Goal: Task Accomplishment & Management: Manage account settings

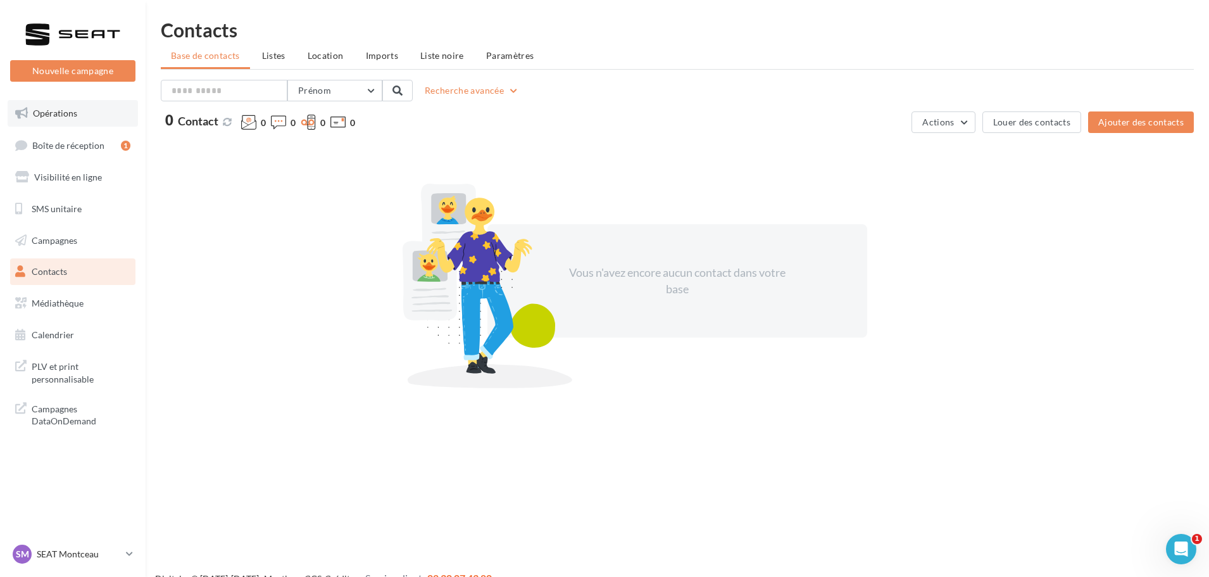
click at [60, 115] on span "Opérations" at bounding box center [55, 113] width 44 height 11
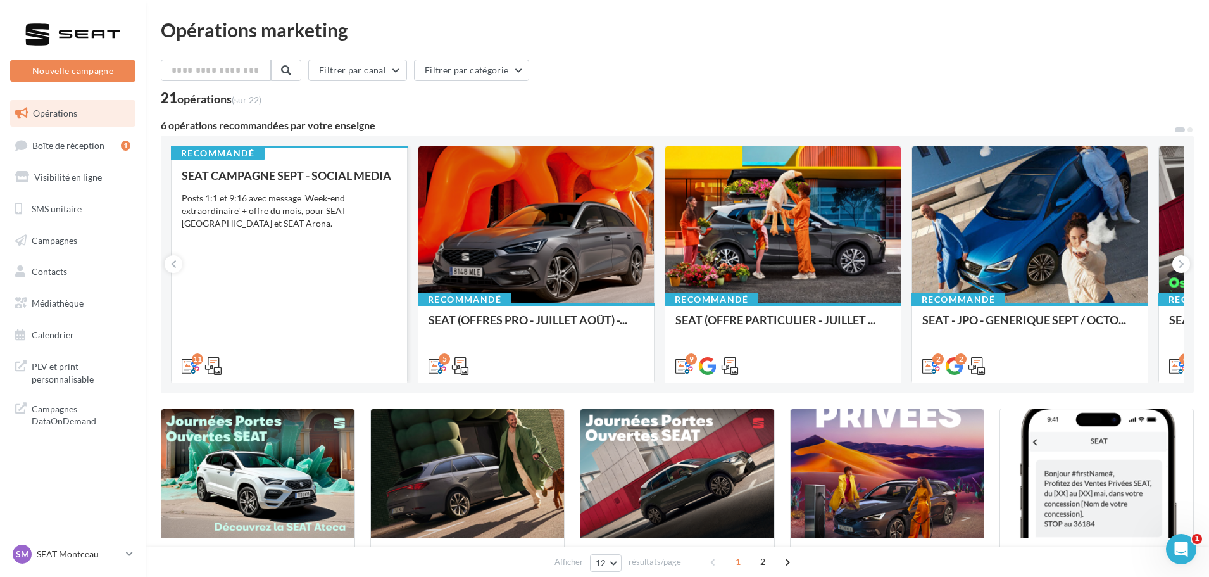
click at [337, 241] on div "SEAT CAMPAGNE SEPT - SOCIAL MEDIA Posts 1:1 et 9:16 avec message 'Week-end extr…" at bounding box center [289, 270] width 215 height 202
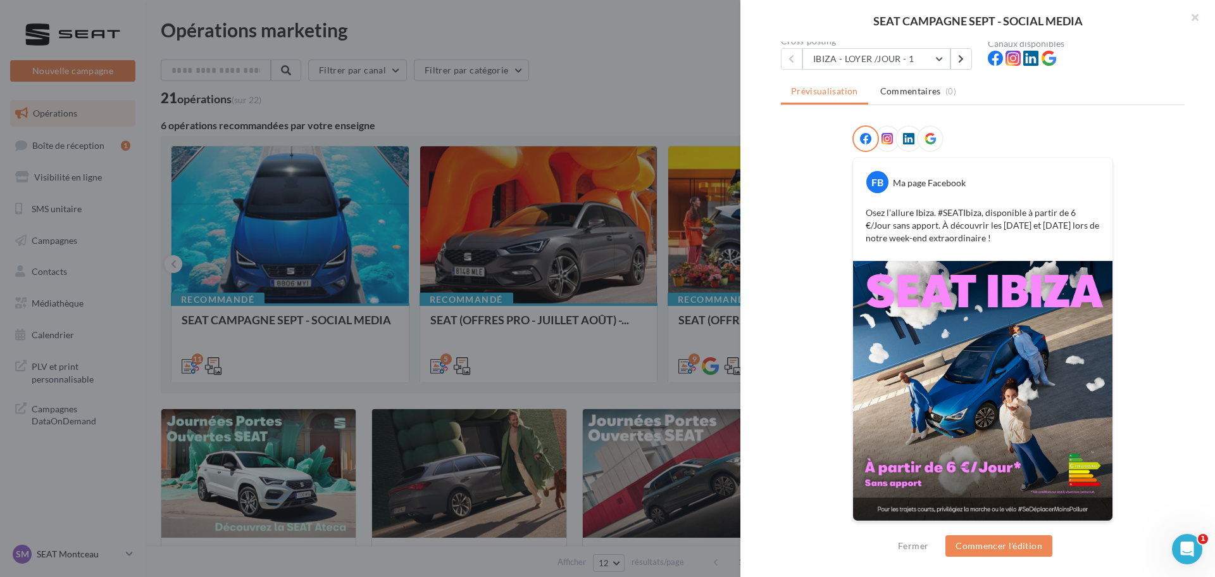
scroll to position [128, 0]
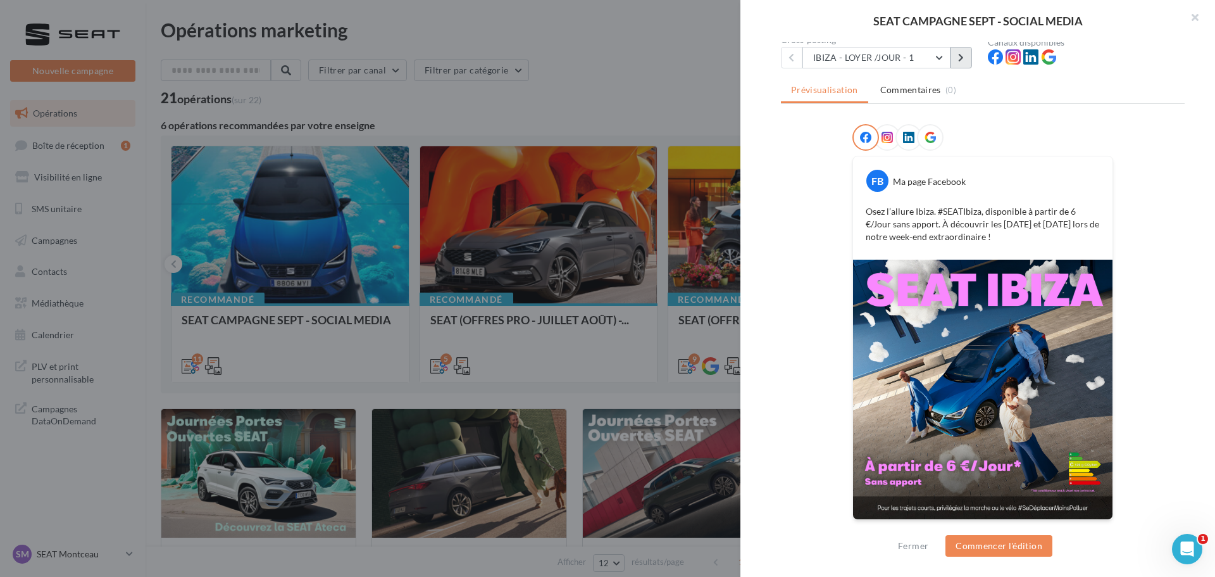
click at [963, 49] on button at bounding box center [962, 58] width 22 height 22
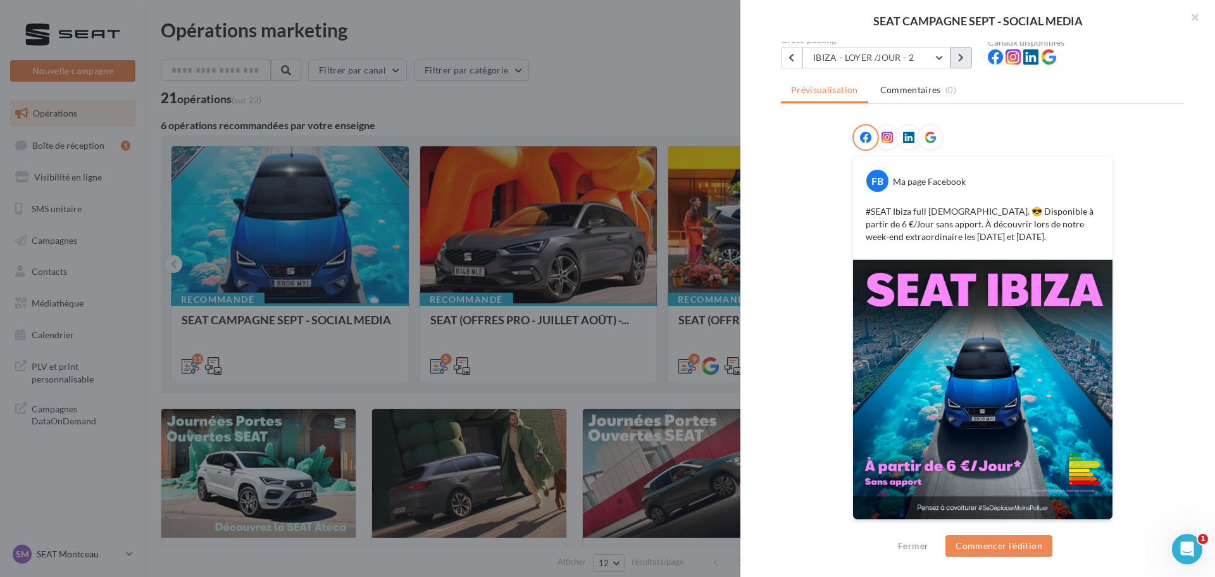
click at [960, 57] on icon at bounding box center [961, 57] width 6 height 9
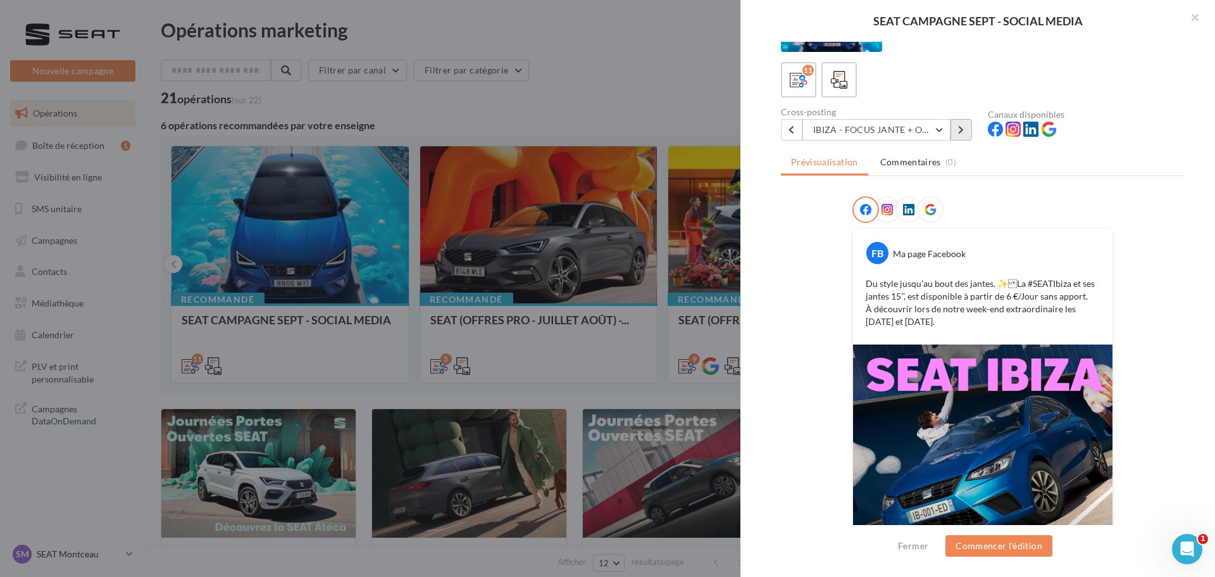
scroll to position [141, 0]
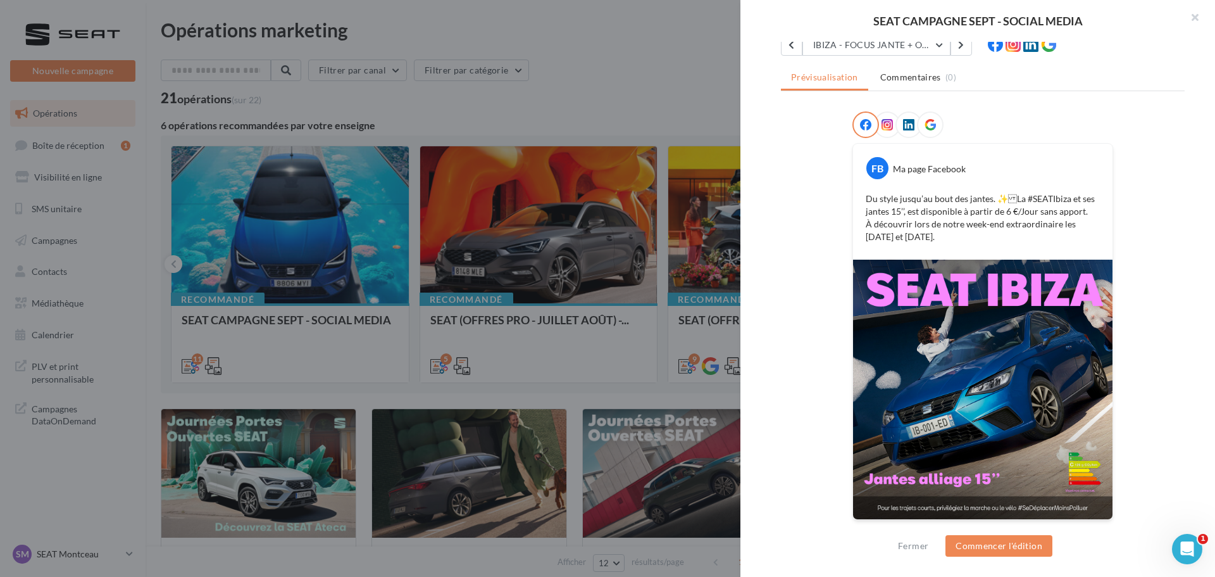
click at [963, 56] on div "Description Posts 1:1 et 9:16 avec message 'Week-end extraordinaire' + offre du…" at bounding box center [983, 289] width 485 height 494
click at [961, 45] on icon at bounding box center [961, 45] width 6 height 9
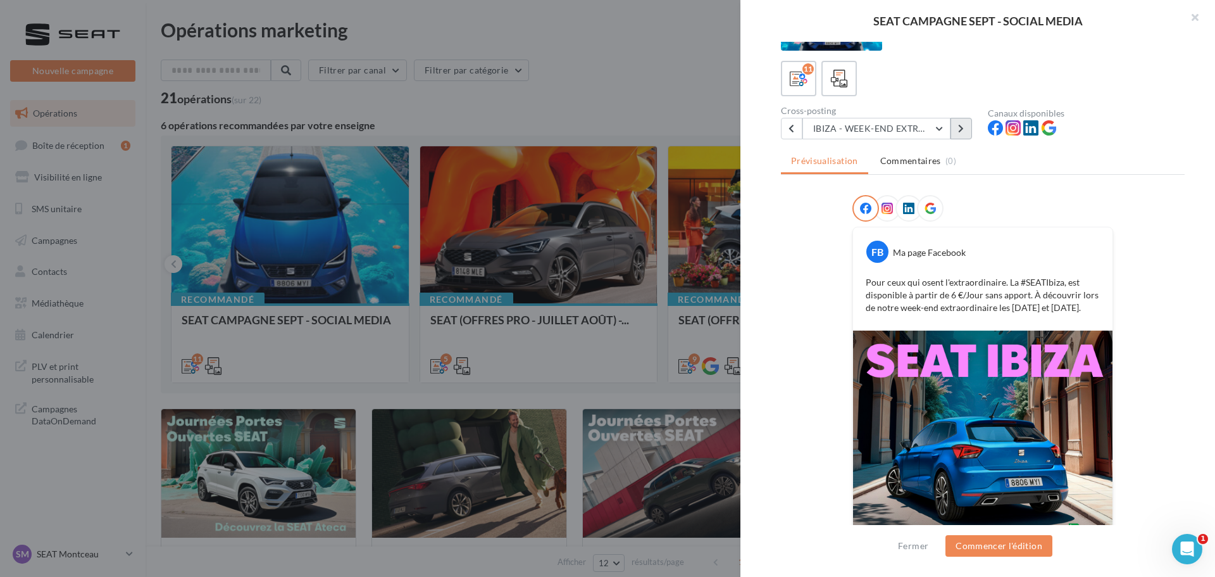
scroll to position [128, 0]
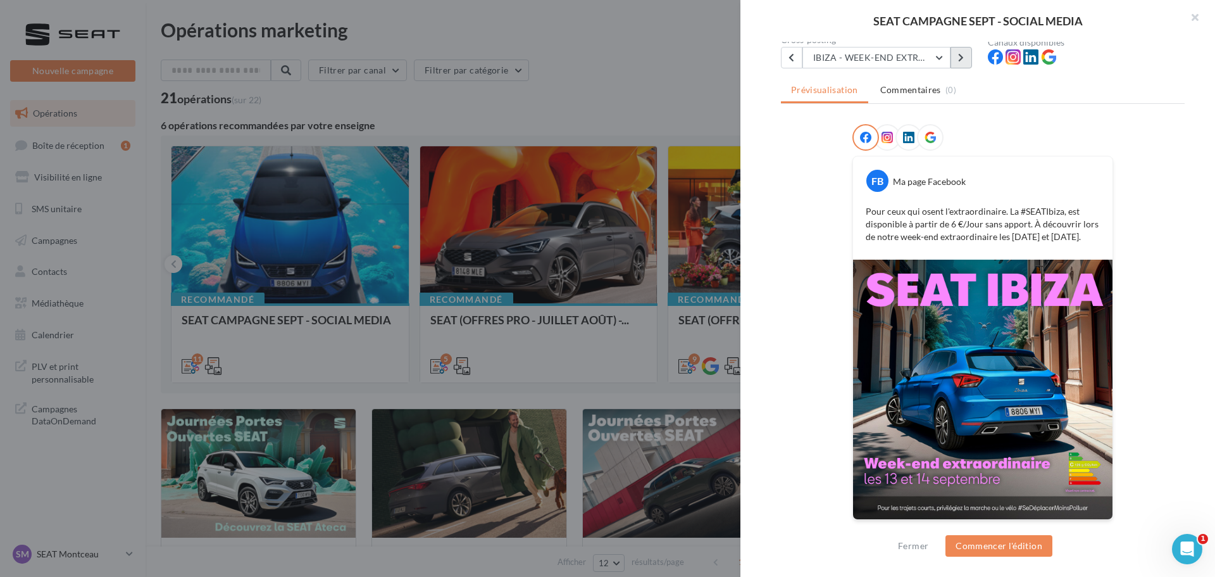
click at [965, 61] on button at bounding box center [962, 58] width 22 height 22
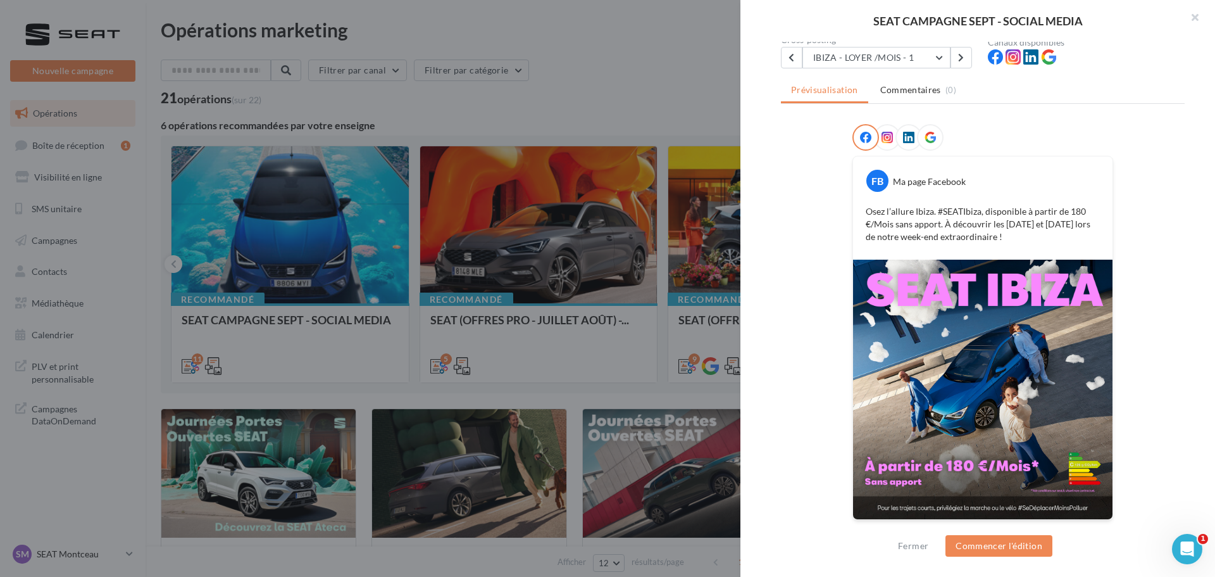
click at [382, 306] on div at bounding box center [607, 288] width 1215 height 577
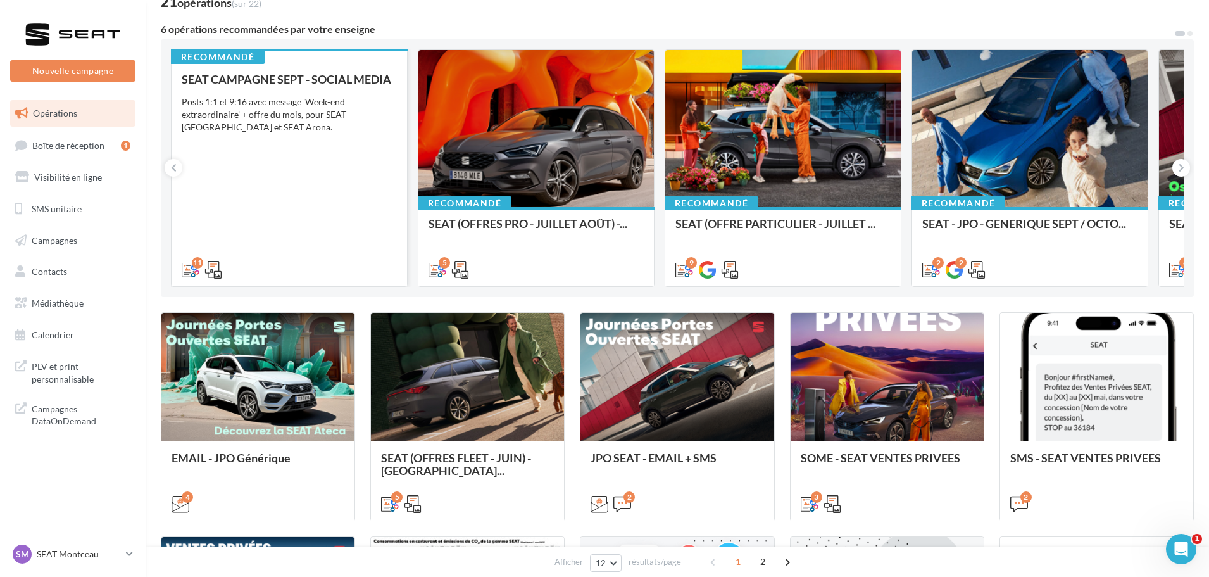
scroll to position [127, 0]
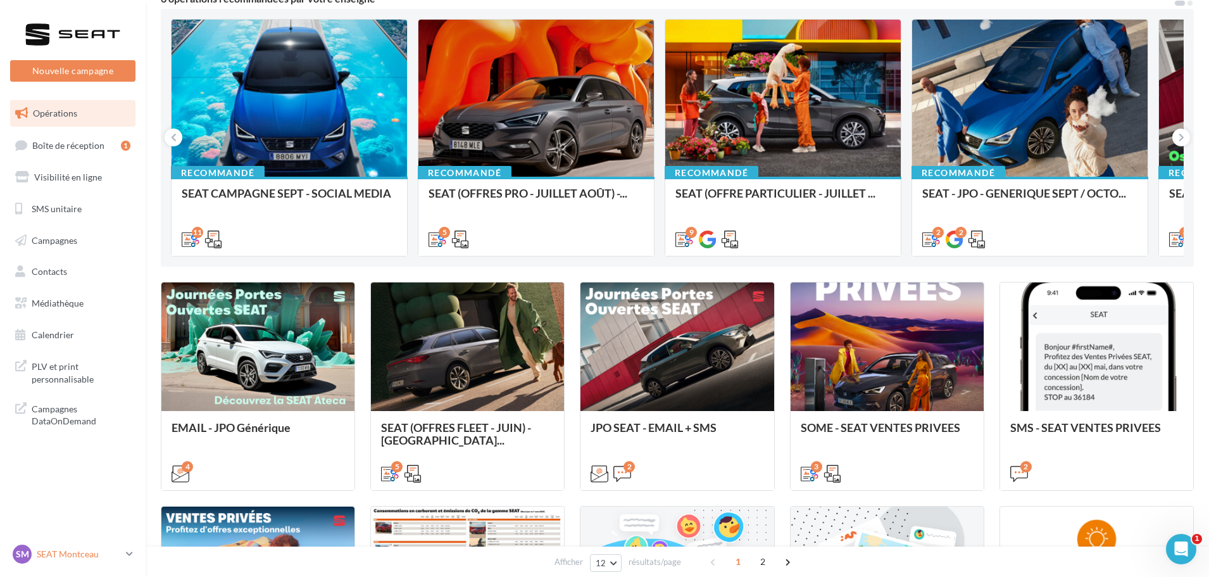
click at [80, 551] on p "SEAT Montceau" at bounding box center [79, 554] width 84 height 13
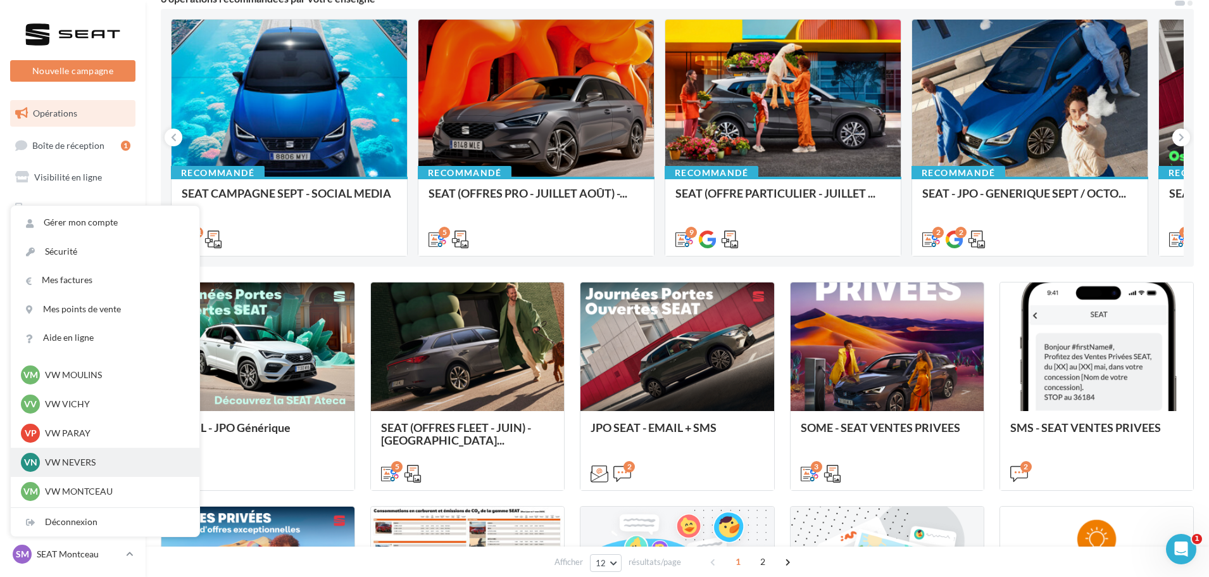
scroll to position [570, 0]
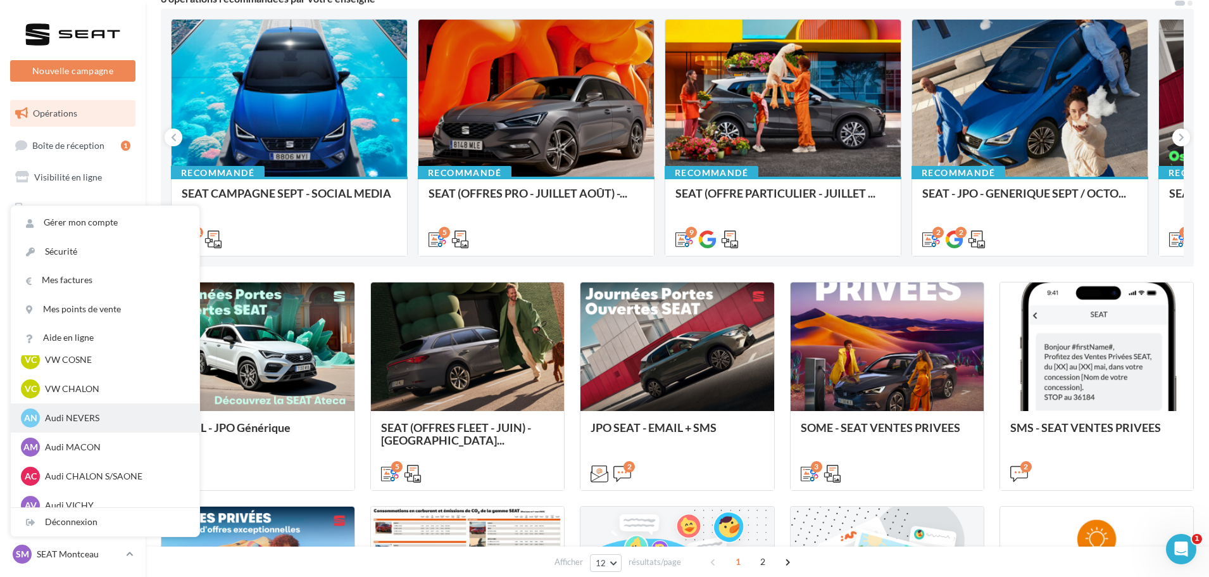
click at [76, 420] on p "Audi NEVERS" at bounding box center [114, 417] width 139 height 13
